Goal: Task Accomplishment & Management: Manage account settings

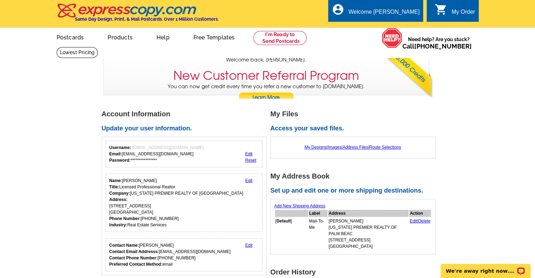
click at [249, 179] on link "Edit" at bounding box center [248, 180] width 7 height 5
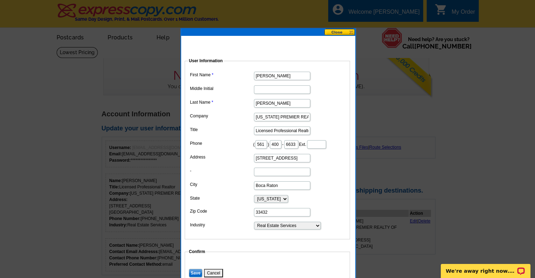
drag, startPoint x: 258, startPoint y: 168, endPoint x: 334, endPoint y: 173, distance: 75.5
click at [334, 173] on dl "First Name [PERSON_NAME] Middle Initial Last Name [PERSON_NAME] Company [US_STA…" at bounding box center [267, 150] width 158 height 161
type input "11140"
click at [291, 190] on input "Boca Raton" at bounding box center [282, 186] width 56 height 8
type input "B"
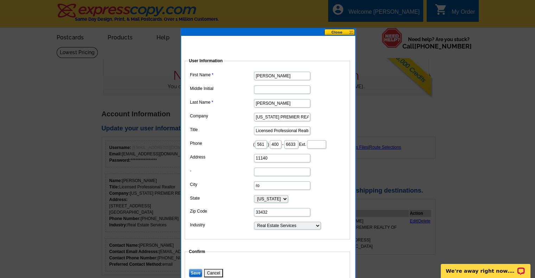
type input "r"
type input "[GEOGRAPHIC_DATA]"
click at [277, 217] on input "33432" at bounding box center [282, 212] width 56 height 8
type input "33411"
click at [288, 230] on select "Choose One ... Residential Real Estate Accounting Agriculture Architecture Arts…" at bounding box center [287, 226] width 67 height 8
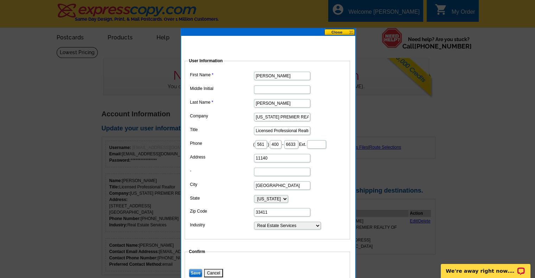
click at [254, 230] on select "Choose One ... Residential Real Estate Accounting Agriculture Architecture Arts…" at bounding box center [287, 226] width 67 height 8
click at [270, 163] on input "11140" at bounding box center [282, 158] width 56 height 8
type input "[STREET_ADDRESS]"
click at [270, 176] on input "-" at bounding box center [282, 172] width 56 height 8
type input "Suite 101"
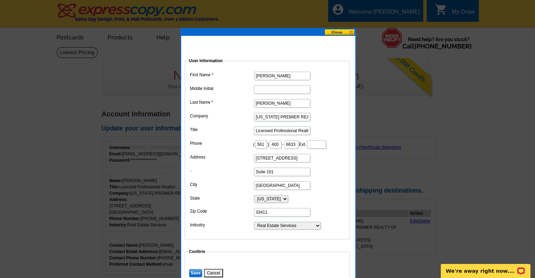
click at [262, 163] on input "[STREET_ADDRESS]" at bounding box center [282, 158] width 56 height 8
type input "11440 Okeechobee Blvd"
click at [276, 176] on input "Suite 101" at bounding box center [282, 172] width 56 height 8
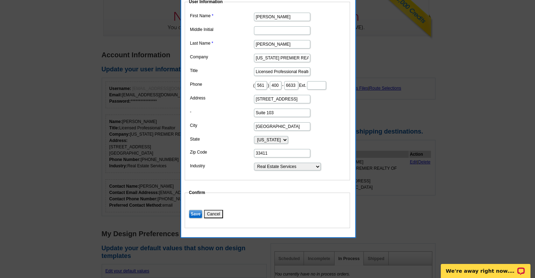
scroll to position [70, 0]
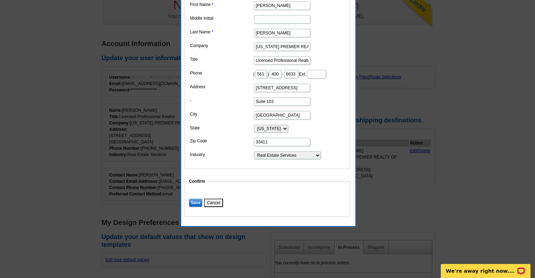
type input "Suite 103"
click at [195, 207] on input "Save" at bounding box center [195, 203] width 13 height 8
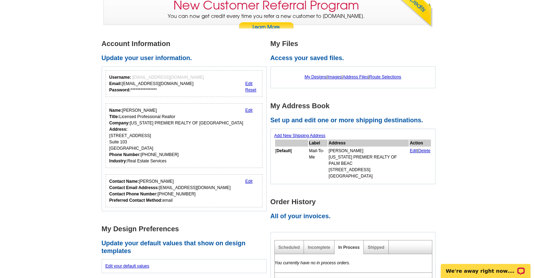
drag, startPoint x: 111, startPoint y: 135, endPoint x: 170, endPoint y: 151, distance: 61.8
click at [170, 151] on div "Name: SUSAN LEGGE Title: Licensed Professional Realtor Company: FLORIDA PREMIER…" at bounding box center [176, 135] width 134 height 57
copy div "11440 Okeechobee Blvd Suite 103 Royal Palm Beach, FL 33411"
click at [413, 150] on link "Edit" at bounding box center [413, 151] width 7 height 5
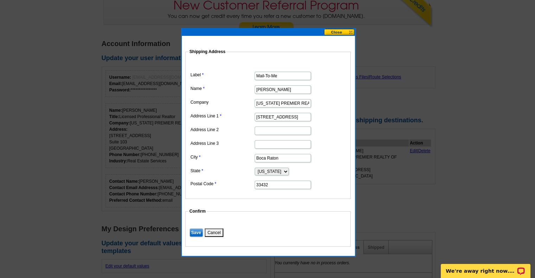
drag, startPoint x: 258, startPoint y: 116, endPoint x: 331, endPoint y: 119, distance: 72.2
click at [331, 119] on dd "111 E Palmetto Park Road" at bounding box center [268, 116] width 158 height 11
click at [301, 101] on input "FLORIDA PREMIER REALTY OF PALM BEAC" at bounding box center [283, 103] width 56 height 8
type input "FLORIDA PREMIER REALTY PALM BEACH"
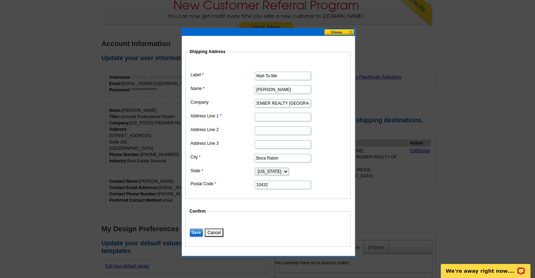
scroll to position [0, 0]
paste input "11440 Okeechobee Blvd Suite 103 Royal Palm Beach, FL 33411"
drag, startPoint x: 255, startPoint y: 115, endPoint x: 323, endPoint y: 118, distance: 68.0
click at [323, 118] on dd "11440 Okeechobee Blvd Suite 103 Royal Palm Beach, FL 33411" at bounding box center [268, 116] width 158 height 11
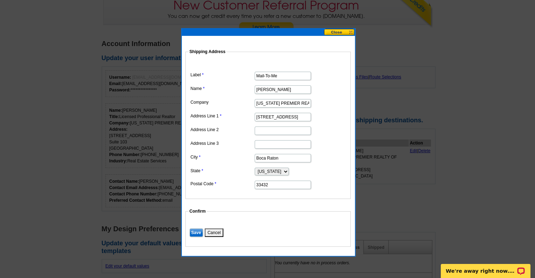
scroll to position [0, 12]
drag, startPoint x: 302, startPoint y: 116, endPoint x: 314, endPoint y: 118, distance: 12.1
click at [314, 118] on dd "11440 Okeechobee Blvd Suite 103" at bounding box center [268, 116] width 158 height 11
click at [310, 118] on input "11440 Okeechobee Blvd Suite 103" at bounding box center [283, 117] width 56 height 8
drag, startPoint x: 290, startPoint y: 115, endPoint x: 315, endPoint y: 118, distance: 24.8
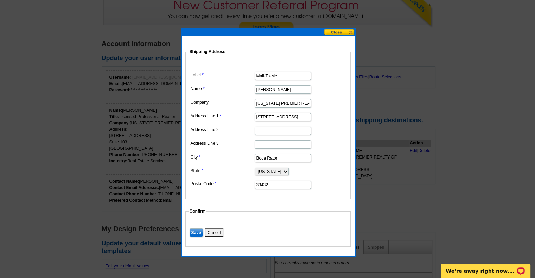
click at [315, 118] on dd "11440 Okeechobee Blvd Suite 103" at bounding box center [268, 116] width 158 height 11
type input "11440 Okeechobee Blvd"
click at [262, 128] on input "Address Line 2" at bounding box center [283, 131] width 56 height 8
paste input "Suite 103"
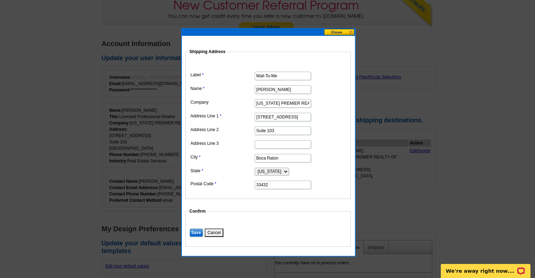
type input "Suite 103"
click at [285, 157] on input "Boca Raton" at bounding box center [283, 158] width 56 height 8
type input "B"
paste input "Suite 103"
type input "Suite 103"
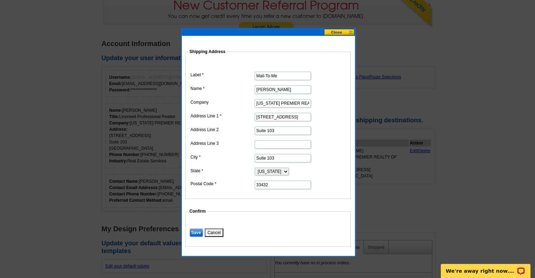
drag, startPoint x: 279, startPoint y: 157, endPoint x: 243, endPoint y: 156, distance: 35.6
click at [248, 157] on dl "Label Mail-To-Me Name SUSAN LEGGE Company FLORIDA PREMIER REALTY PALM BEACH Add…" at bounding box center [268, 125] width 158 height 129
type input "ROYAL PALM BEACH"
click at [270, 185] on input "33432" at bounding box center [283, 185] width 56 height 8
type input "33411"
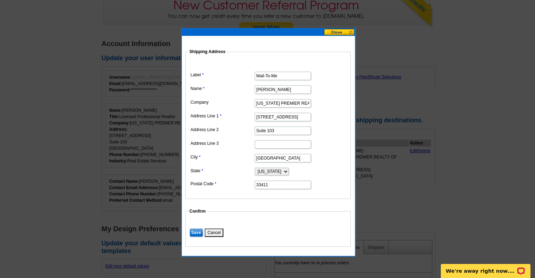
click at [194, 229] on input "Save" at bounding box center [196, 233] width 13 height 8
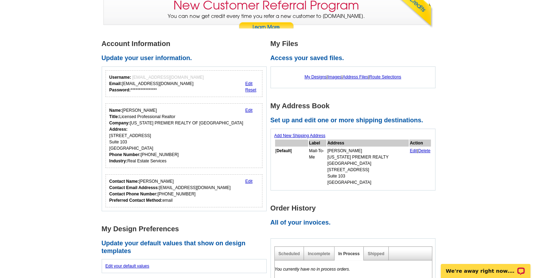
click at [411, 150] on link "Edit" at bounding box center [413, 151] width 7 height 5
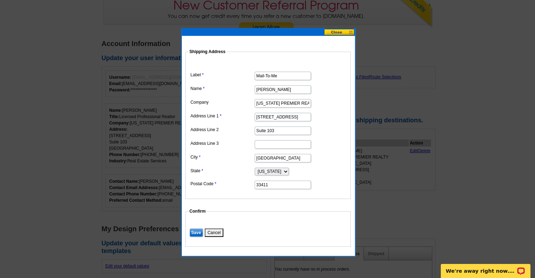
drag, startPoint x: 306, startPoint y: 117, endPoint x: 98, endPoint y: 100, distance: 208.0
type input "110 YACHT CLUB WAY"
click at [289, 130] on input "Suite 103" at bounding box center [283, 131] width 56 height 8
type input "Suite 105"
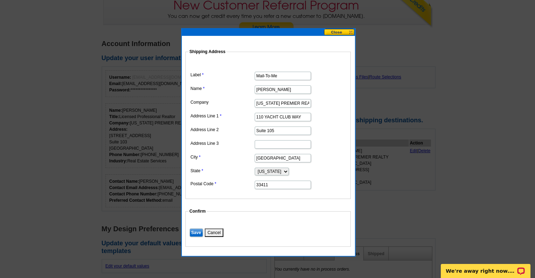
drag, startPoint x: 303, startPoint y: 158, endPoint x: 132, endPoint y: 155, distance: 171.1
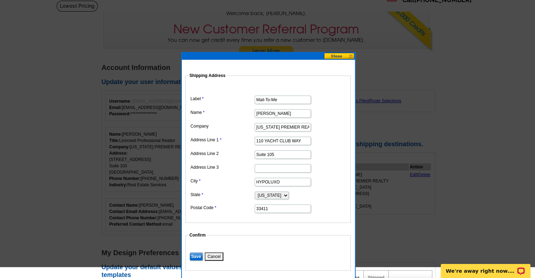
scroll to position [35, 0]
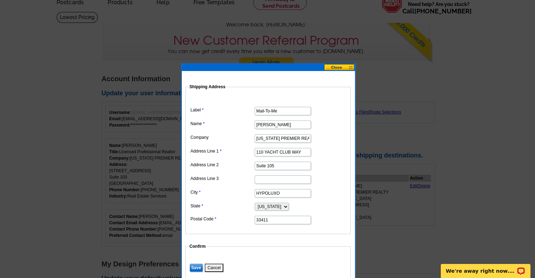
type input "HYPOLUXO"
click at [291, 216] on input "33411" at bounding box center [283, 220] width 56 height 8
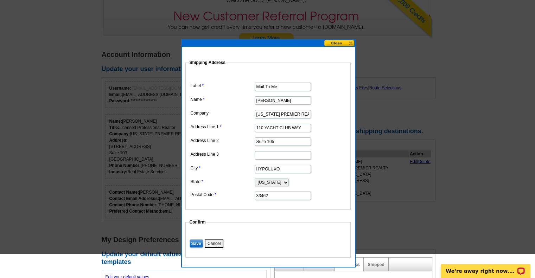
scroll to position [106, 0]
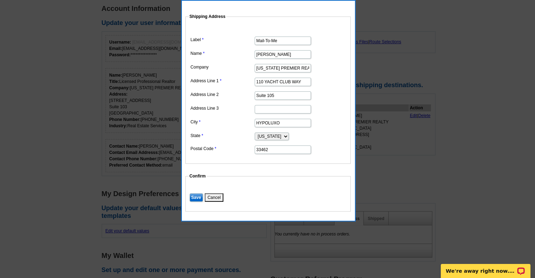
type input "33462"
click at [194, 194] on input "Save" at bounding box center [196, 198] width 13 height 8
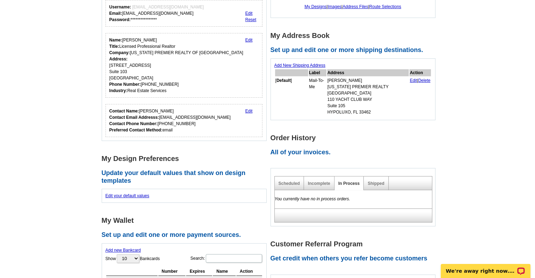
scroll to position [0, 0]
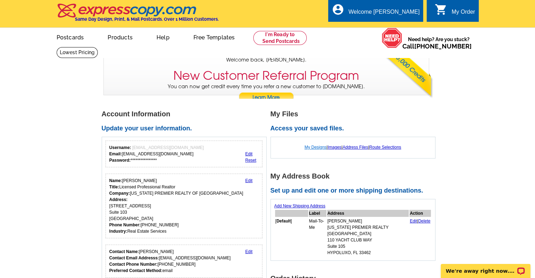
click at [317, 147] on link "My Designs" at bounding box center [316, 147] width 22 height 5
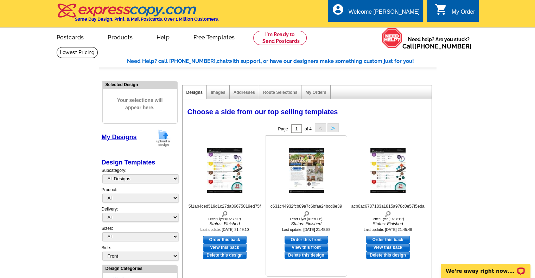
click at [308, 247] on link "View this front" at bounding box center [307, 248] width 44 height 8
click at [229, 239] on link "Order this back" at bounding box center [225, 240] width 44 height 8
select select "6"
select select "front"
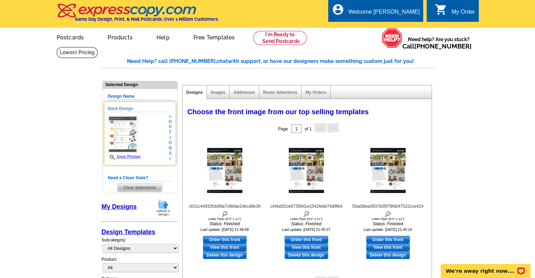
click at [130, 156] on link "Zoom Preview" at bounding box center [124, 157] width 33 height 4
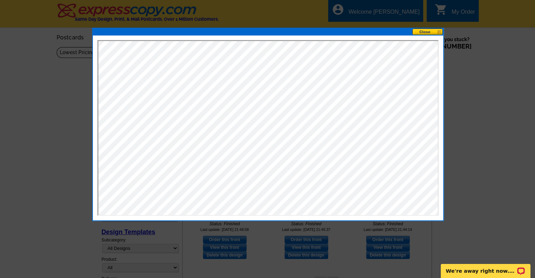
click at [427, 32] on button at bounding box center [428, 32] width 31 height 7
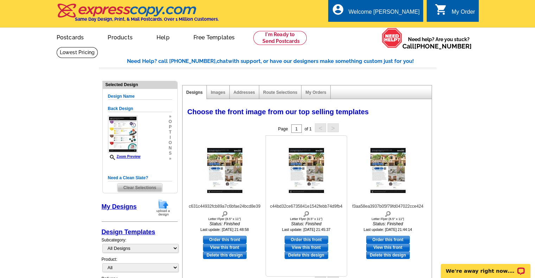
scroll to position [35, 0]
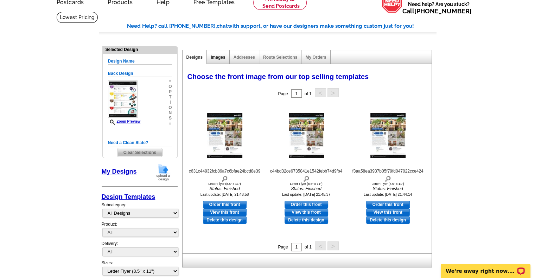
click at [218, 56] on link "Images" at bounding box center [218, 57] width 14 height 5
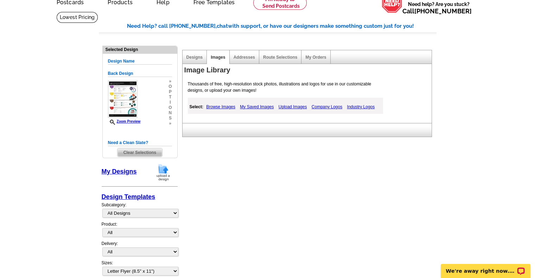
click at [223, 107] on link "Browse Images" at bounding box center [221, 107] width 33 height 8
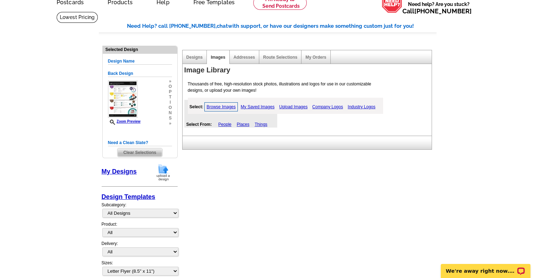
click at [223, 124] on link "People" at bounding box center [225, 124] width 13 height 5
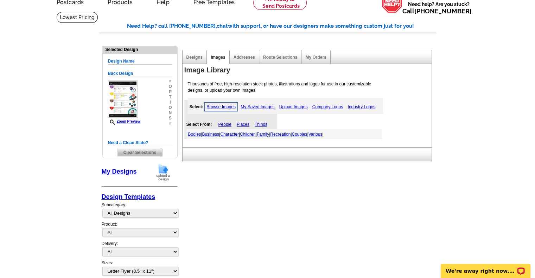
click at [307, 132] on link "Couples" at bounding box center [299, 134] width 15 height 5
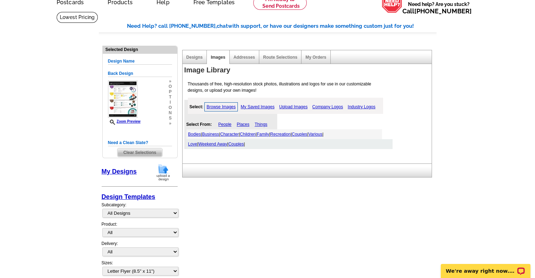
click at [216, 145] on link "Weekend Away" at bounding box center [213, 144] width 29 height 5
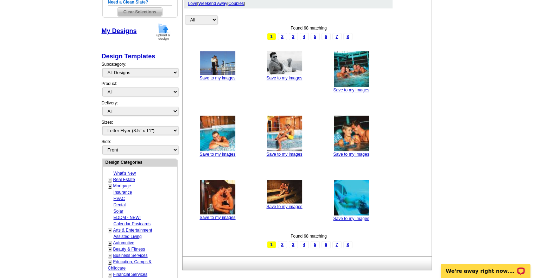
scroll to position [0, 0]
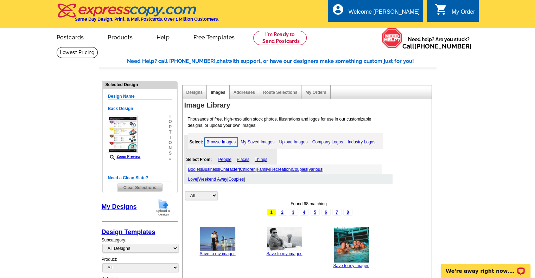
click at [262, 142] on link "My Saved Images" at bounding box center [257, 142] width 37 height 8
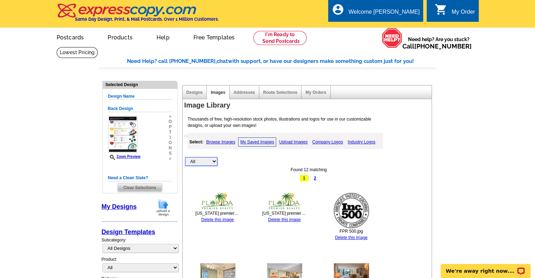
click at [198, 161] on select "All Property" at bounding box center [201, 161] width 32 height 9
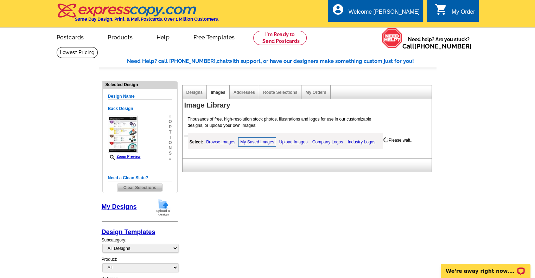
select select "property"
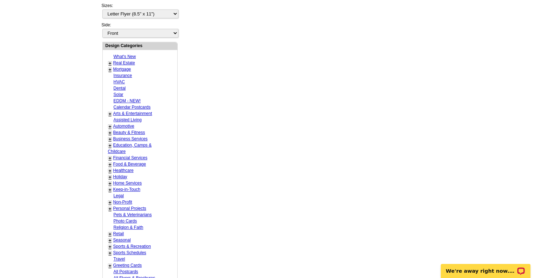
scroll to position [282, 0]
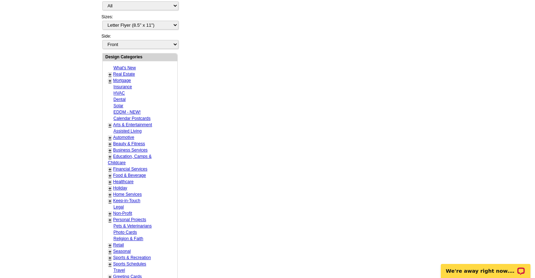
click at [121, 72] on link "Real Estate" at bounding box center [124, 74] width 22 height 5
